Goal: Communication & Community: Answer question/provide support

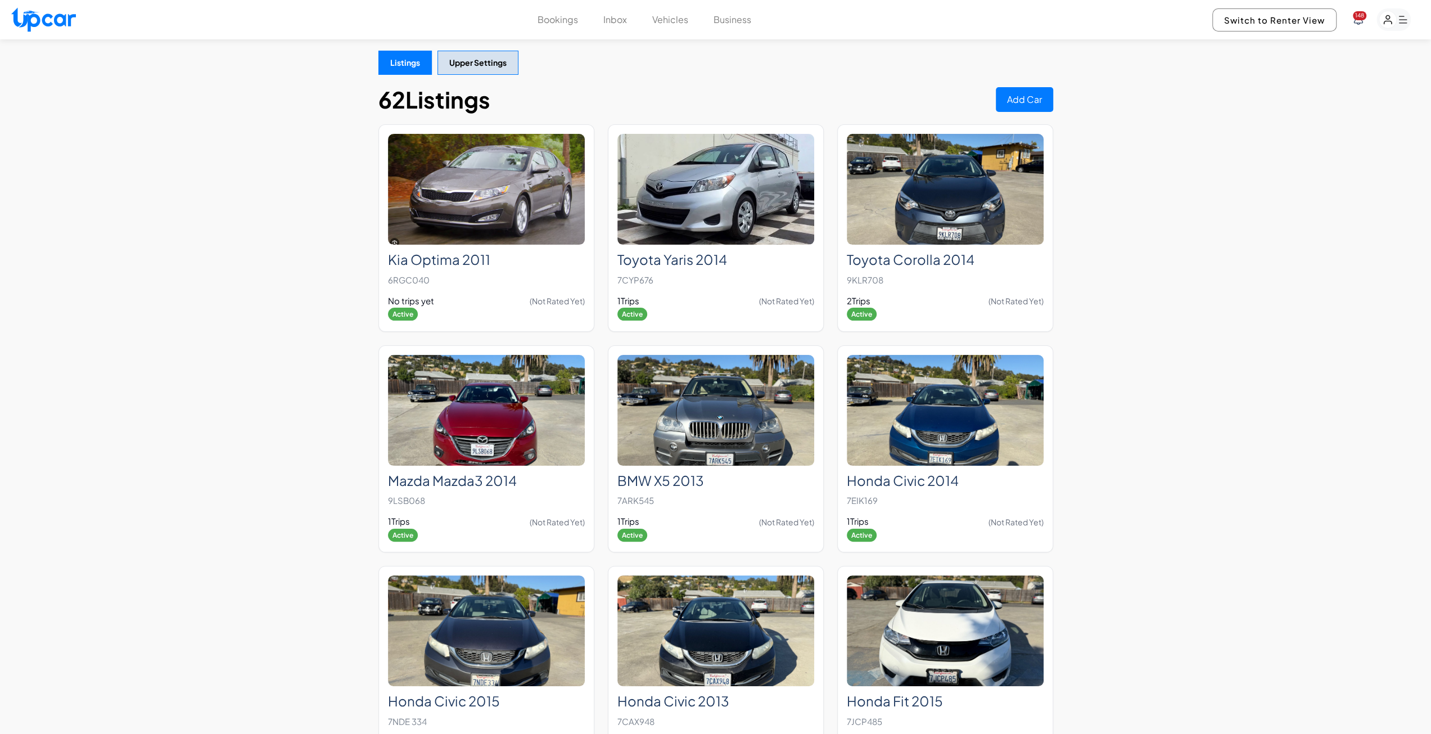
click at [566, 19] on button "Bookings" at bounding box center [557, 19] width 40 height 13
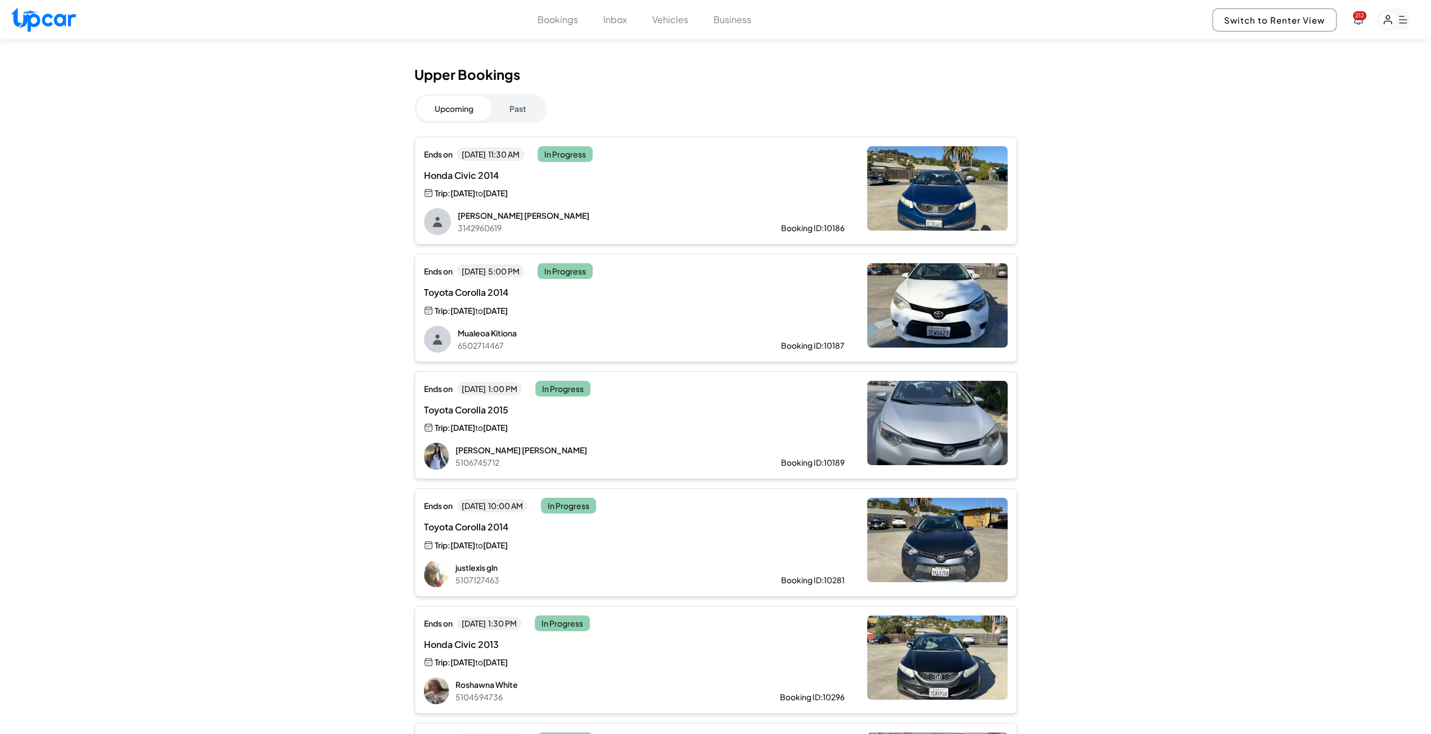
click at [505, 106] on button "Past" at bounding box center [517, 108] width 53 height 25
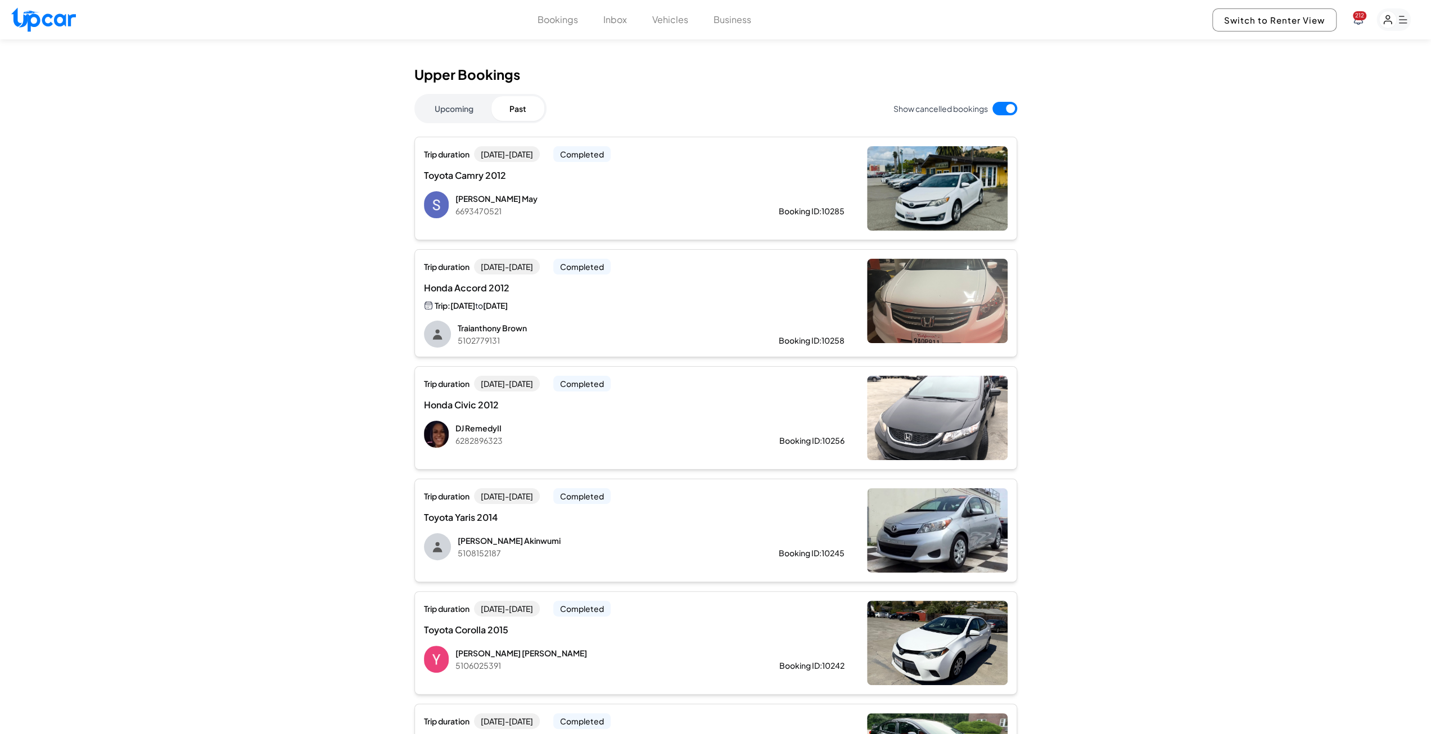
click at [575, 317] on div "Trip duration [DATE] - [DATE] Completed Honda Accord 2012 Trip: [DATE] to [DATE…" at bounding box center [634, 303] width 421 height 89
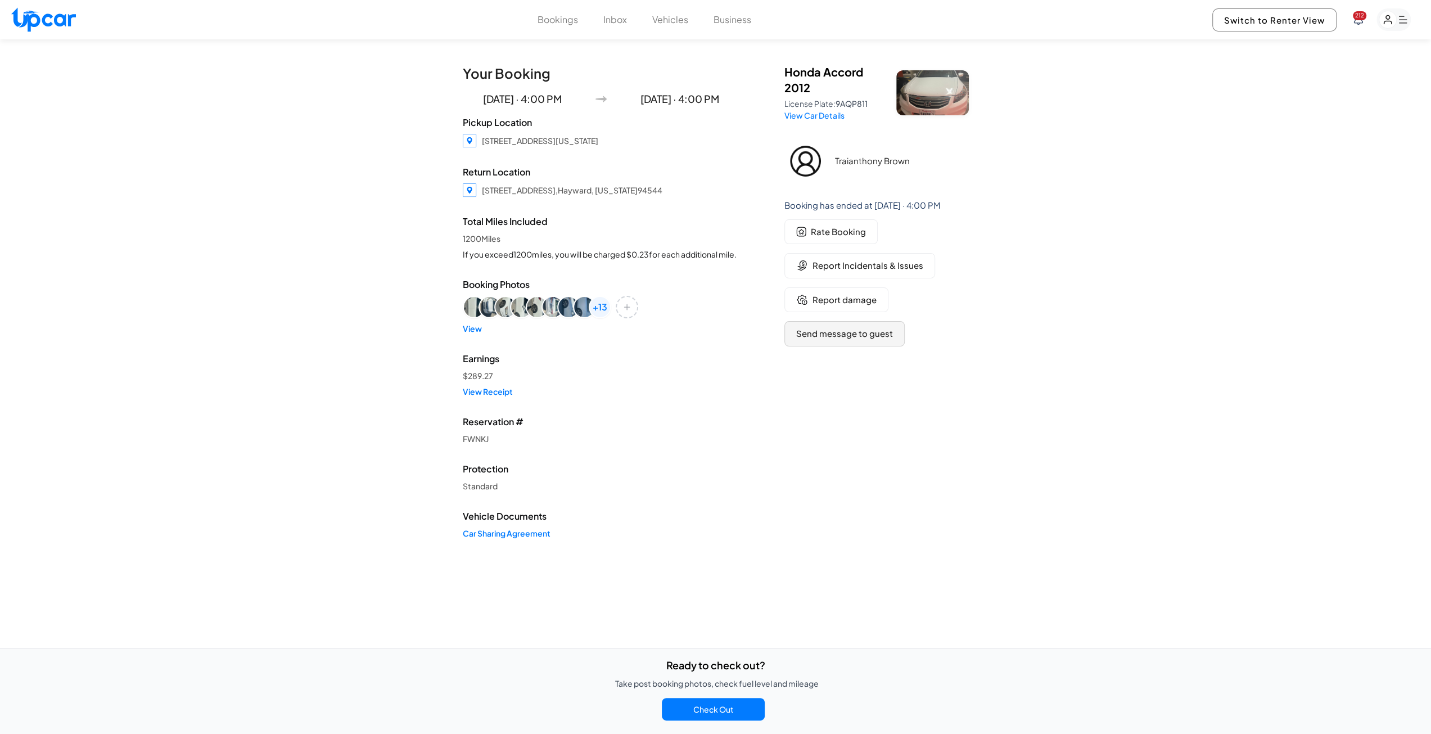
click at [835, 329] on button "Send message to guest" at bounding box center [844, 333] width 120 height 25
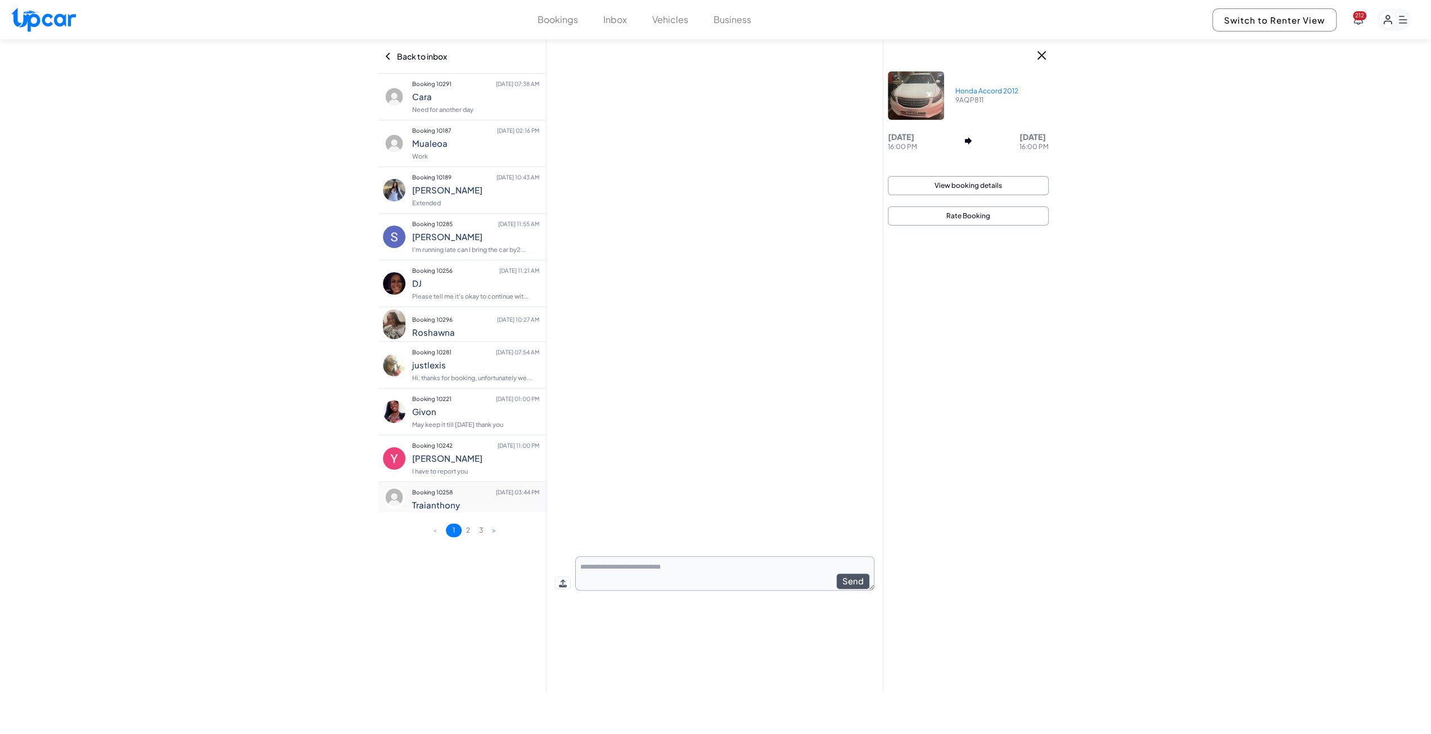
click at [623, 564] on textarea at bounding box center [724, 573] width 299 height 34
type textarea "**********"
click at [423, 502] on h4 "Traianthony" at bounding box center [475, 505] width 127 height 10
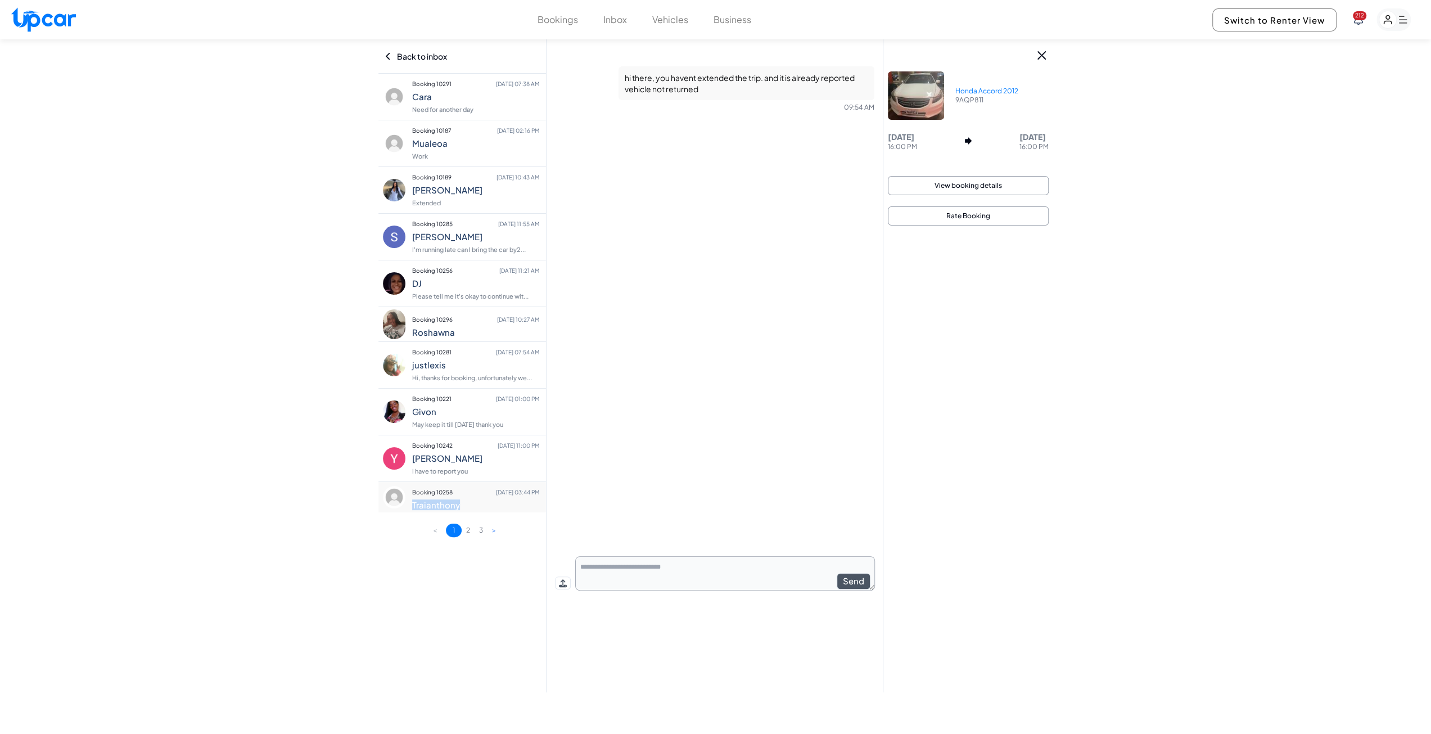
click at [606, 24] on button "Inbox" at bounding box center [615, 19] width 24 height 13
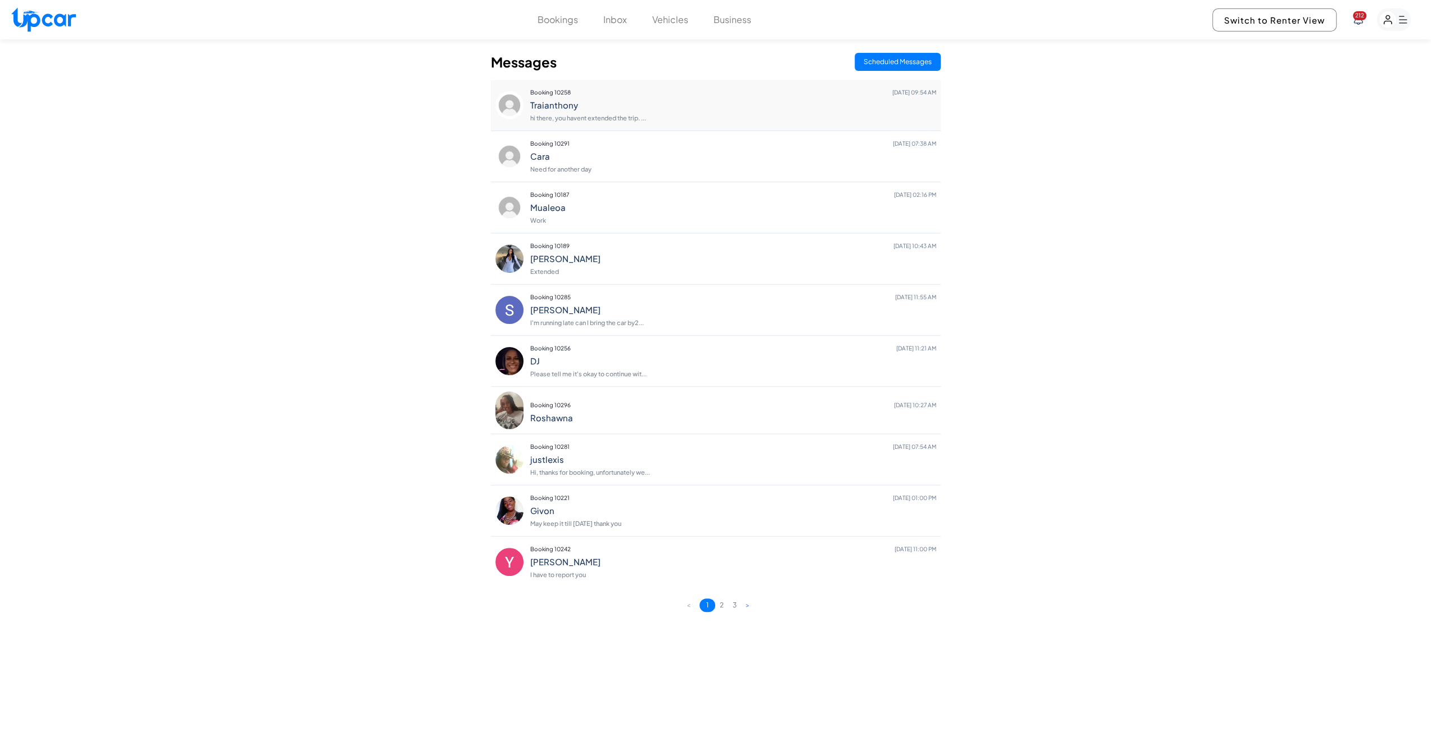
click at [612, 110] on p "hi there, you havent extended the trip. ..." at bounding box center [733, 118] width 406 height 16
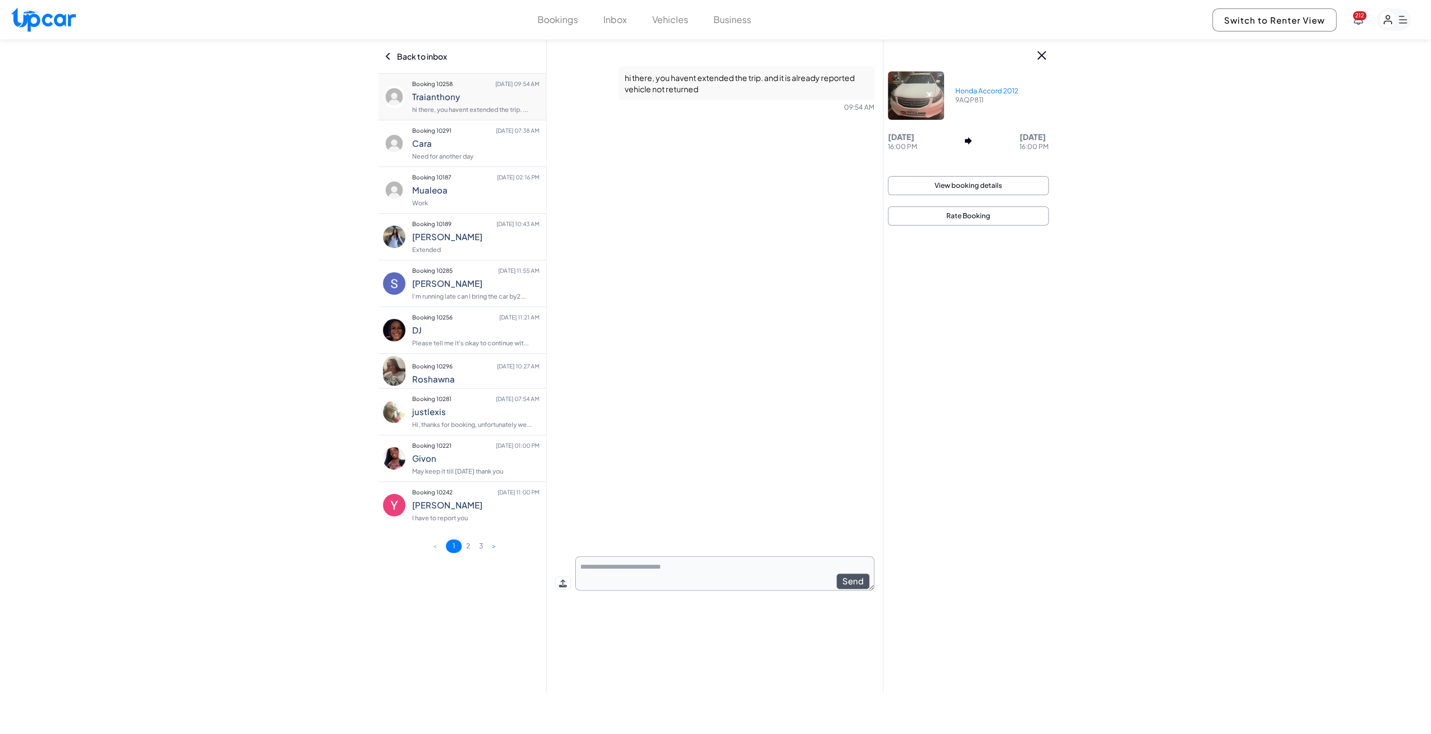
click at [552, 27] on div "Bookings Inbox Vehicles Business 212 Switch to Renter View 212" at bounding box center [715, 19] width 1431 height 39
click at [551, 26] on div "Bookings Inbox Vehicles Business 212 Switch to Renter View 212" at bounding box center [715, 19] width 1431 height 39
click at [548, 21] on button "Bookings" at bounding box center [557, 19] width 40 height 13
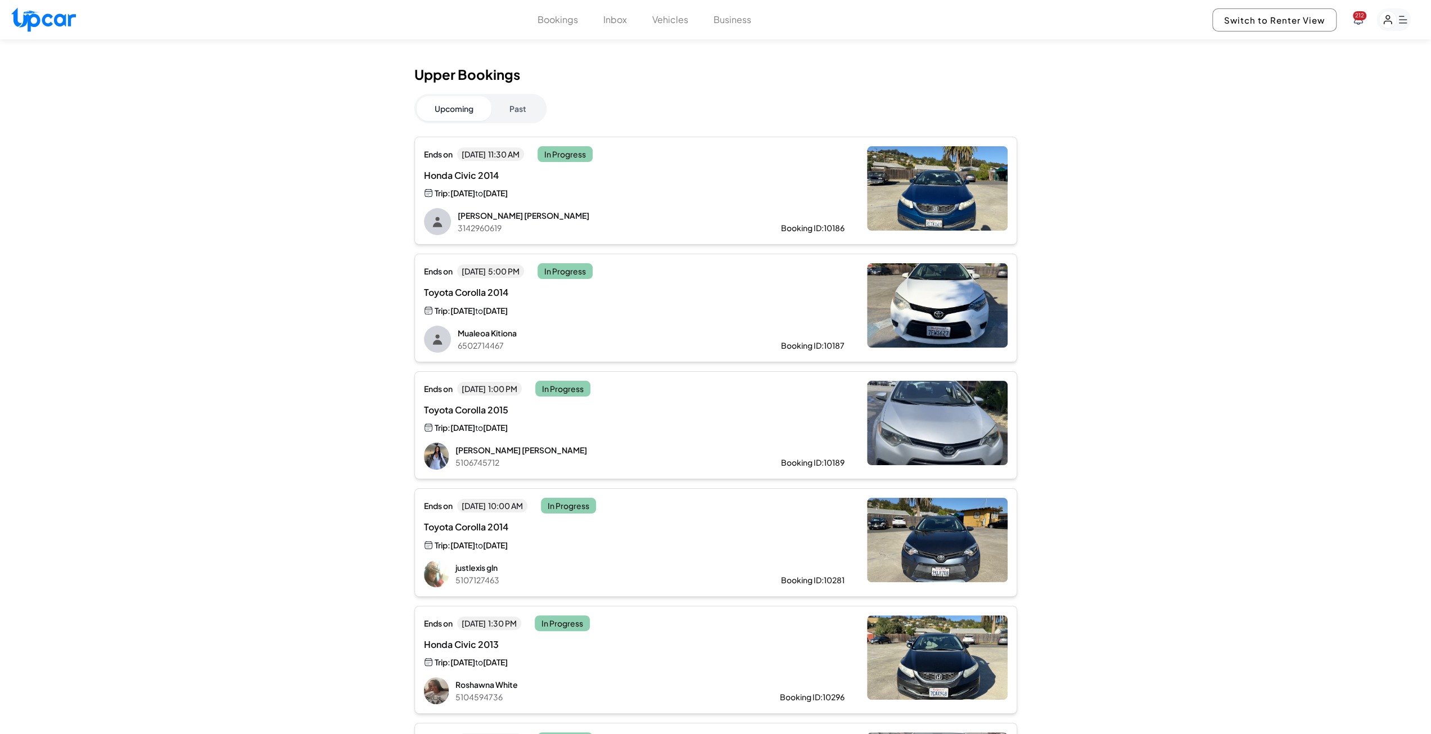
click at [528, 111] on button "Past" at bounding box center [517, 108] width 53 height 25
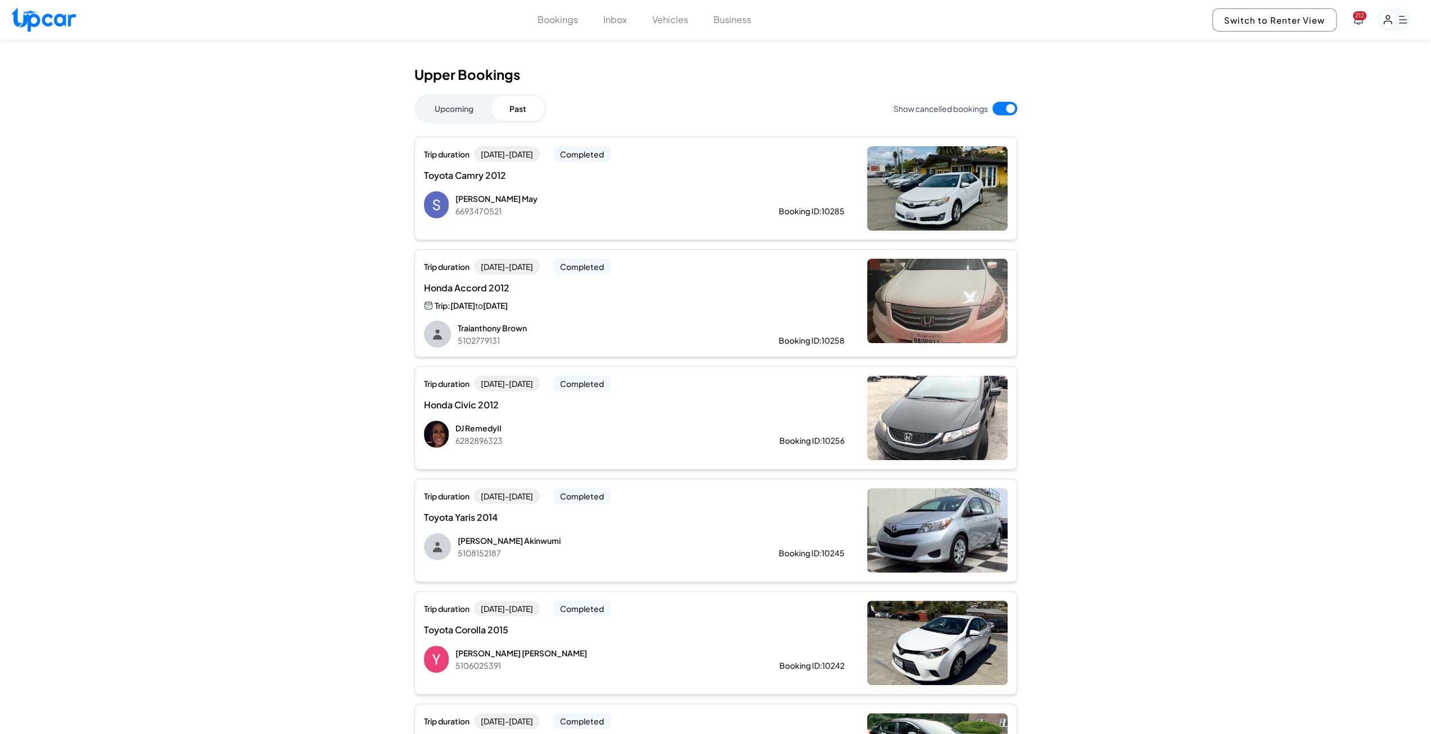
click at [541, 197] on p "[PERSON_NAME]" at bounding box center [598, 198] width 287 height 11
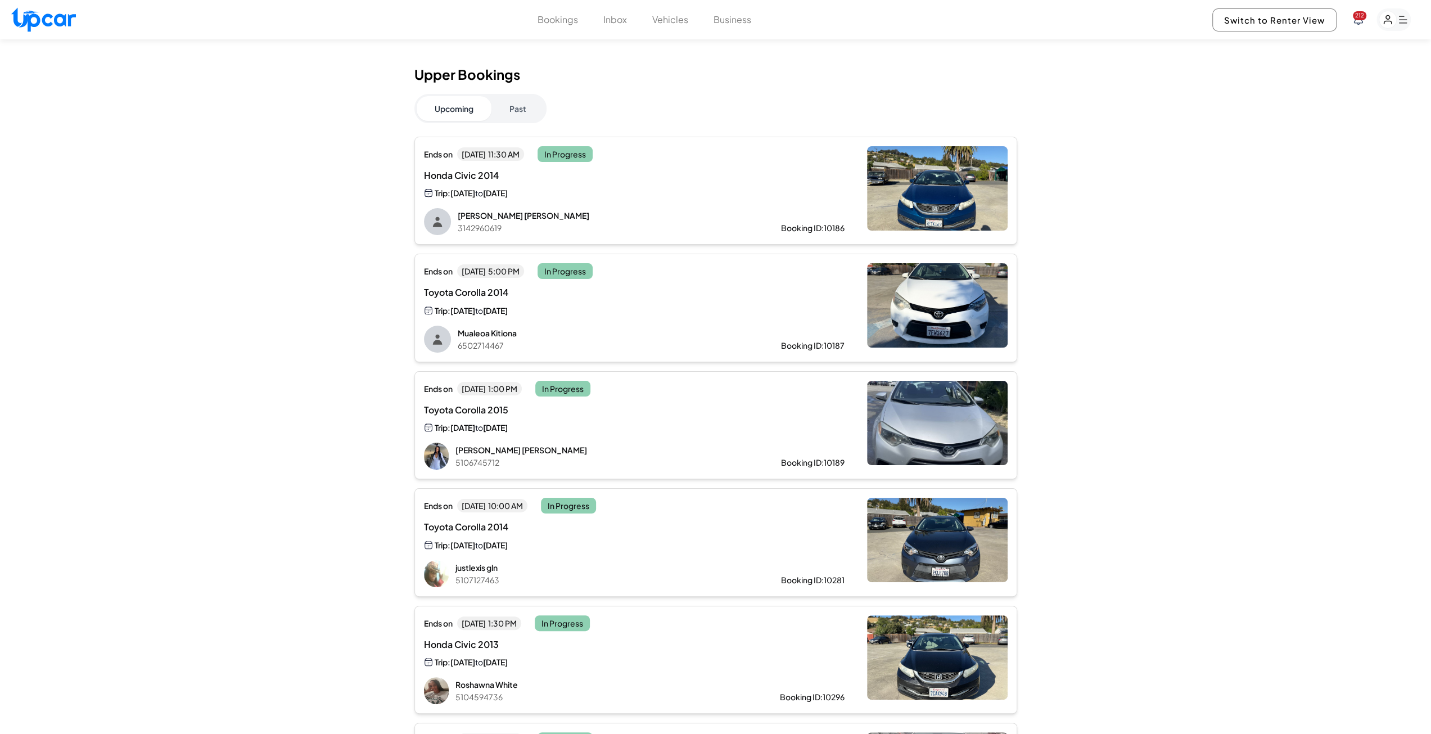
click at [537, 111] on button "Past" at bounding box center [517, 108] width 53 height 25
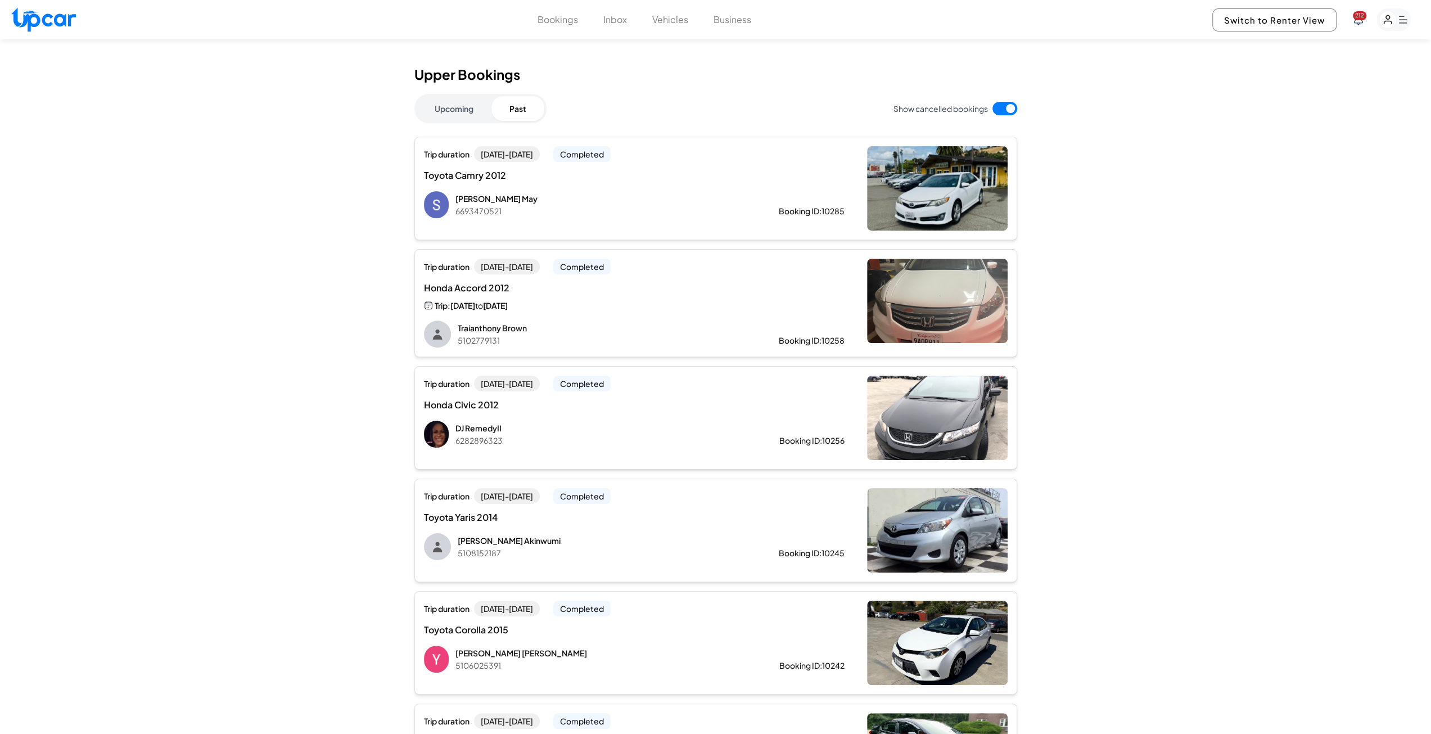
click at [434, 105] on button "Upcoming" at bounding box center [454, 108] width 75 height 25
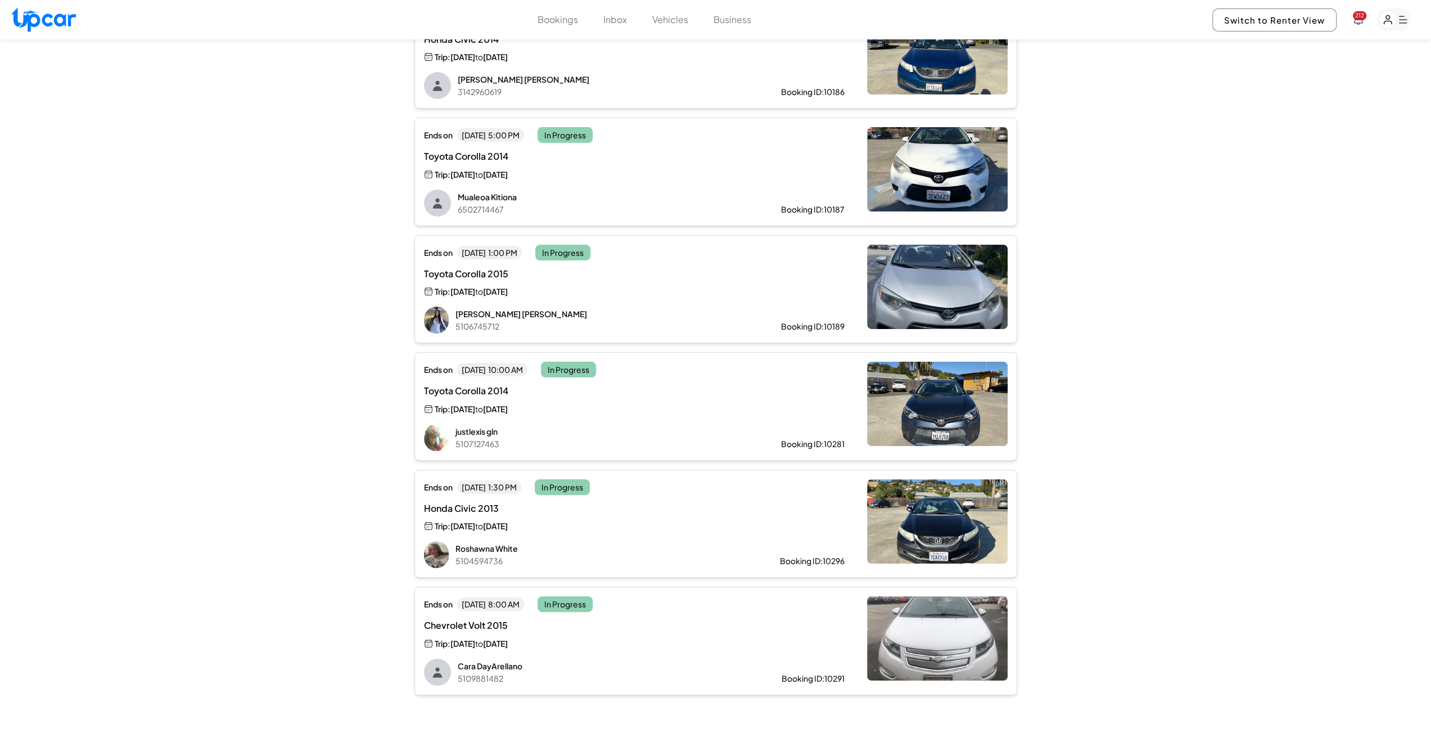
scroll to position [56, 0]
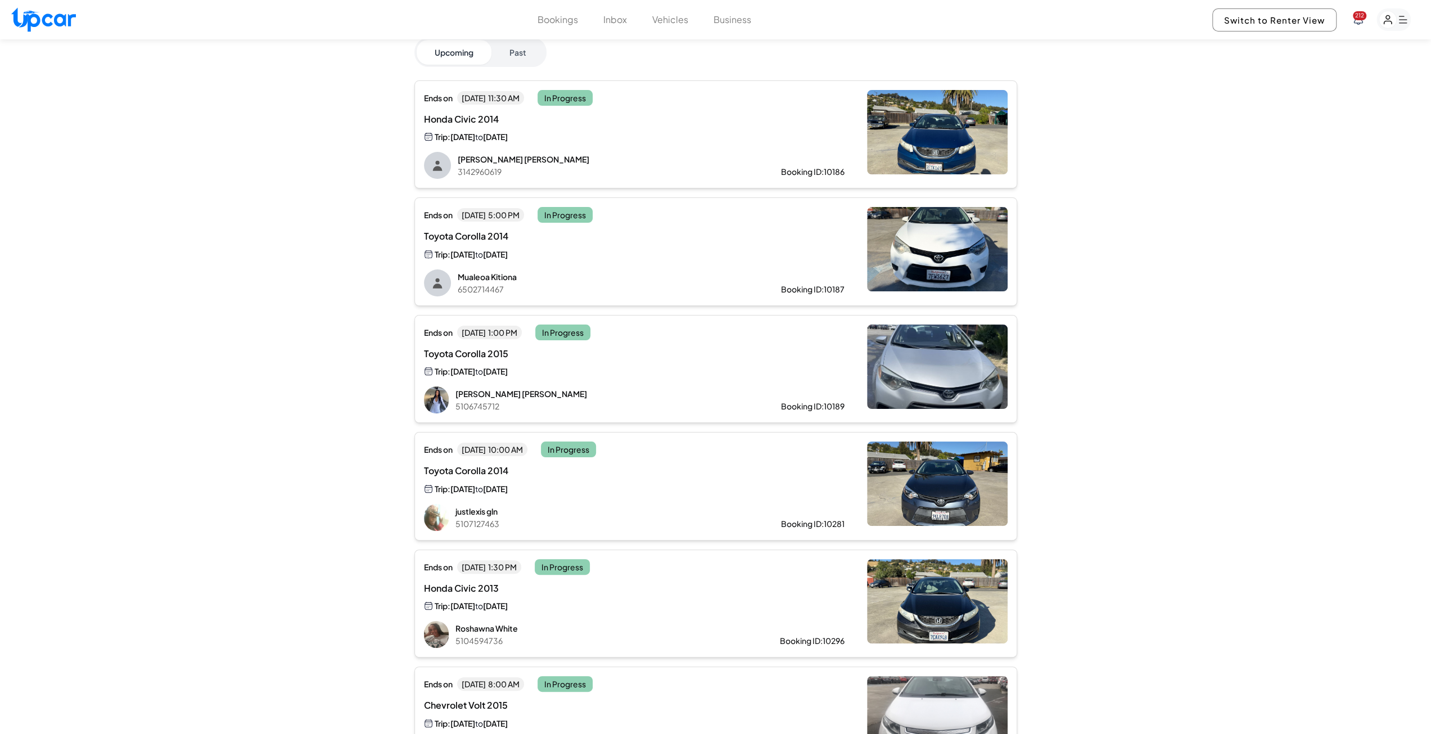
click at [928, 499] on img at bounding box center [937, 483] width 141 height 84
